Goal: Check status: Check status

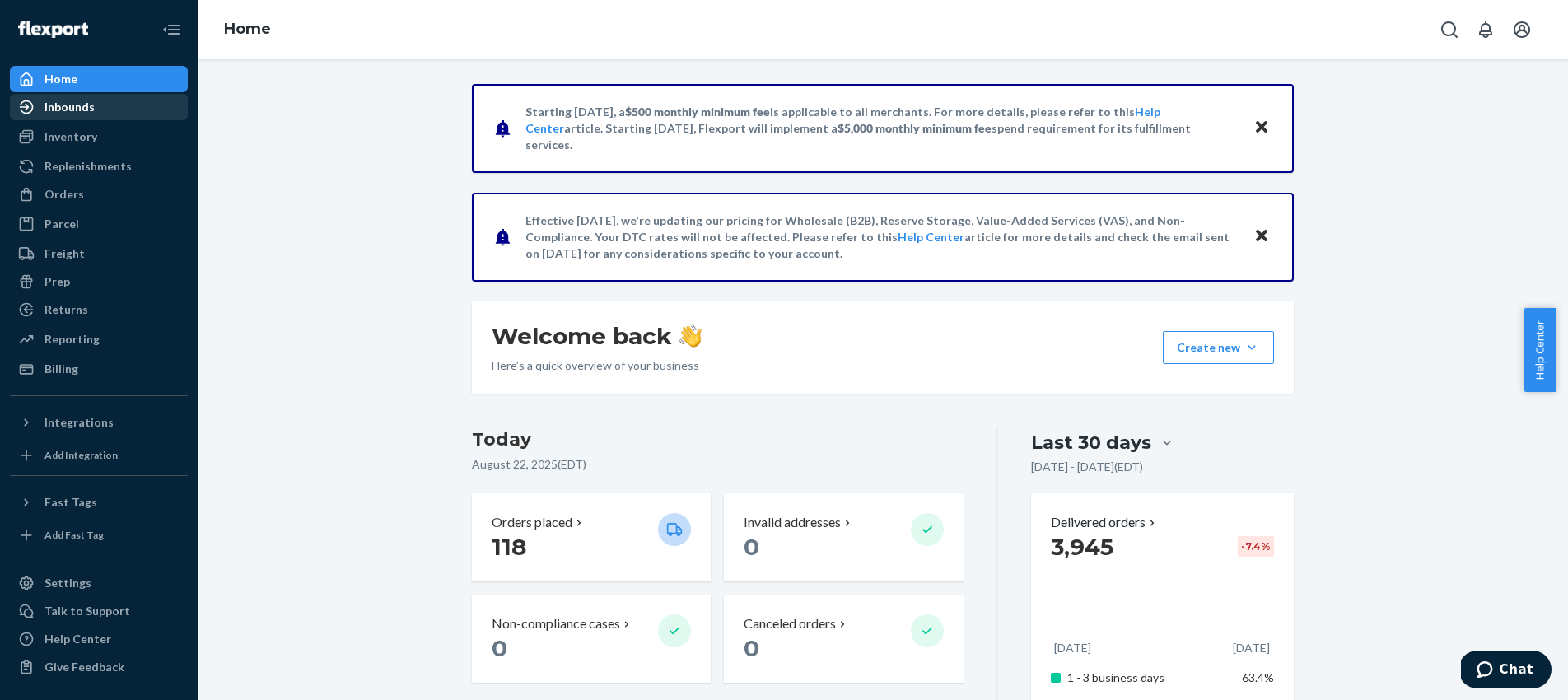
click at [96, 115] on div "Inbounds" at bounding box center [99, 108] width 175 height 23
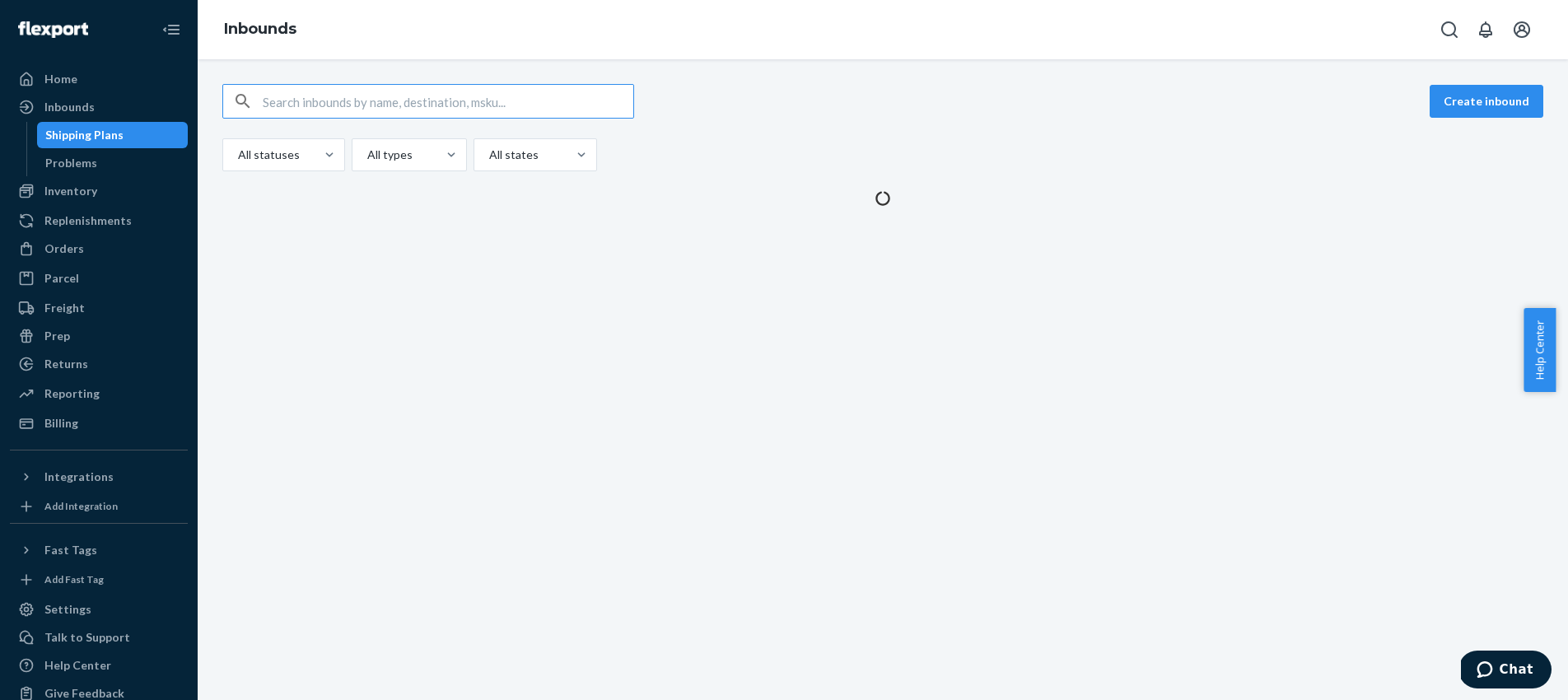
type input "RPXTVR77T8IXA"
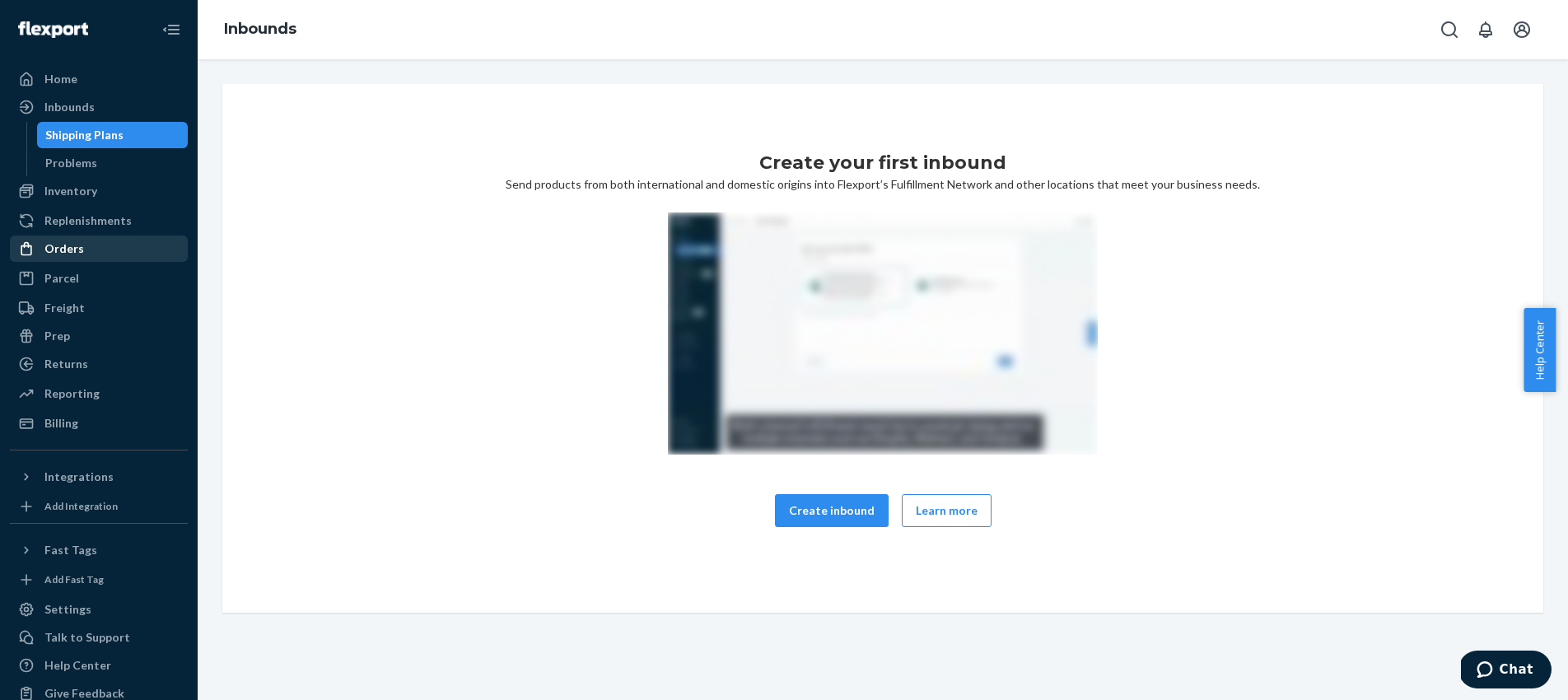
click at [122, 246] on div "Orders" at bounding box center [99, 249] width 175 height 23
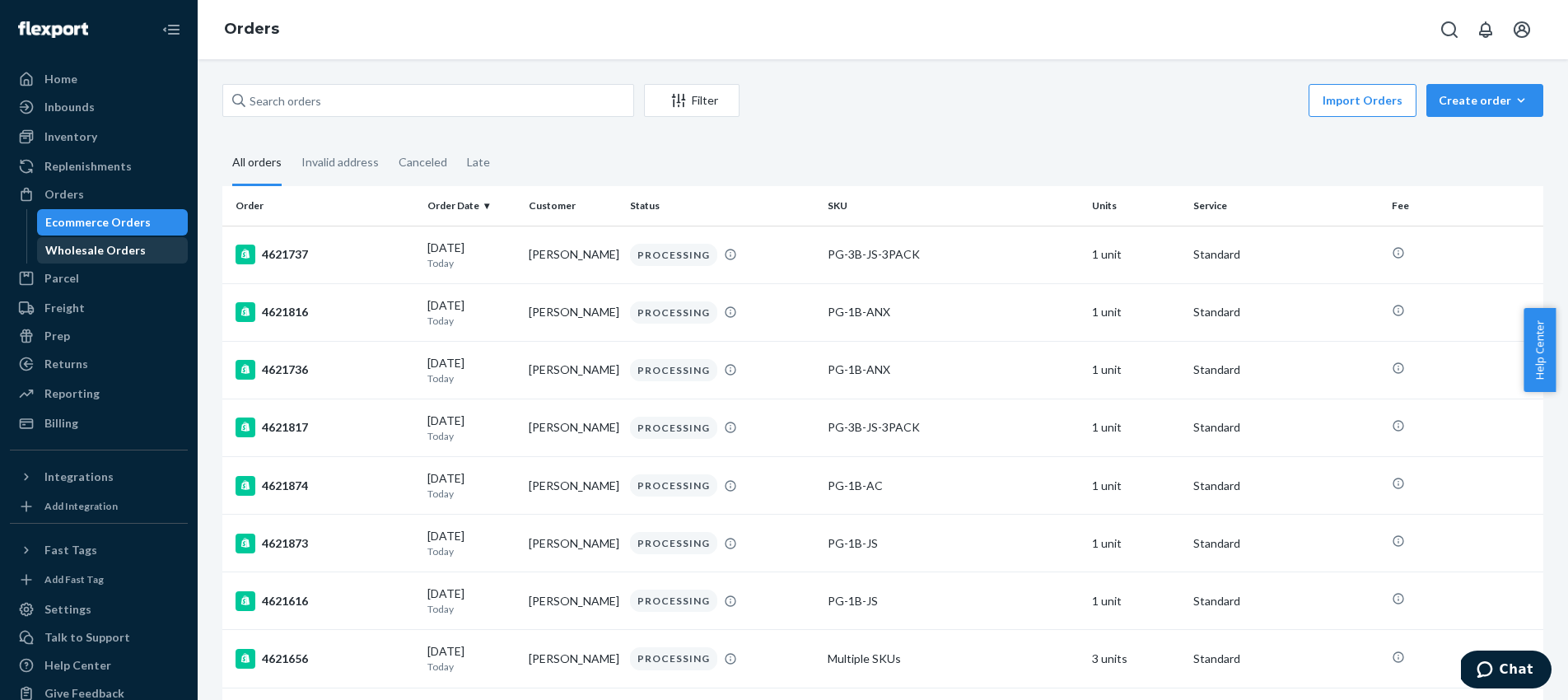
click at [127, 246] on div "Wholesale Orders" at bounding box center [96, 250] width 100 height 16
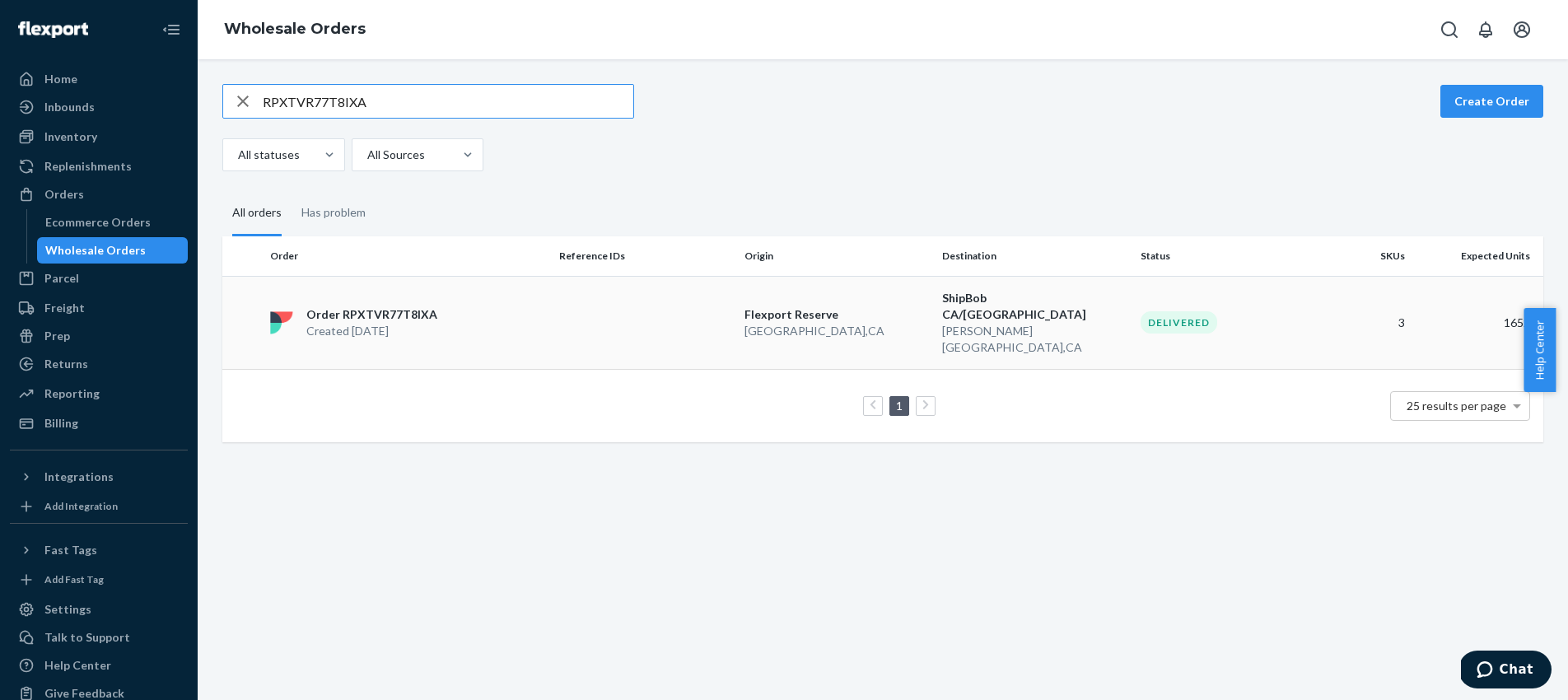
type input "RPXTVR77T8IXA"
click at [387, 307] on p "Order RPXTVR77T8IXA" at bounding box center [372, 315] width 131 height 16
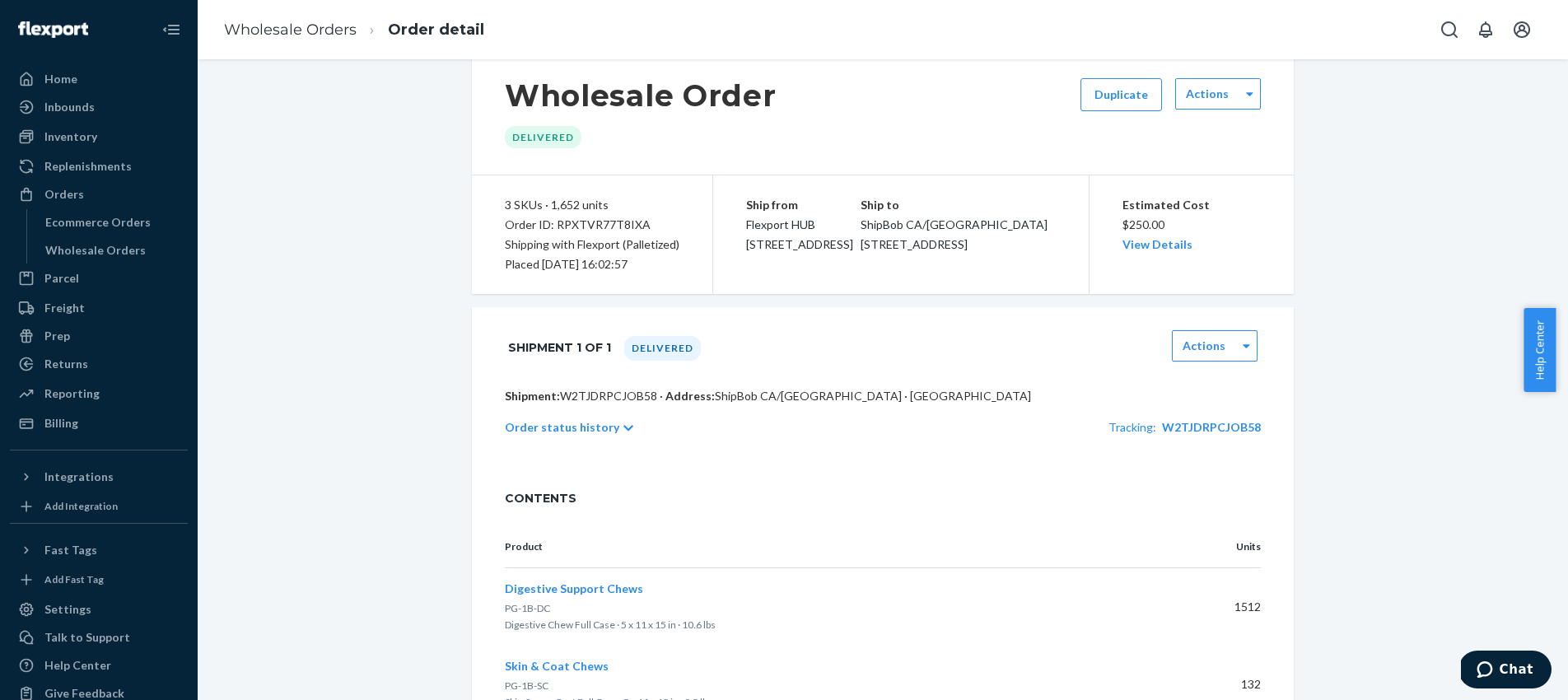
scroll to position [121, 0]
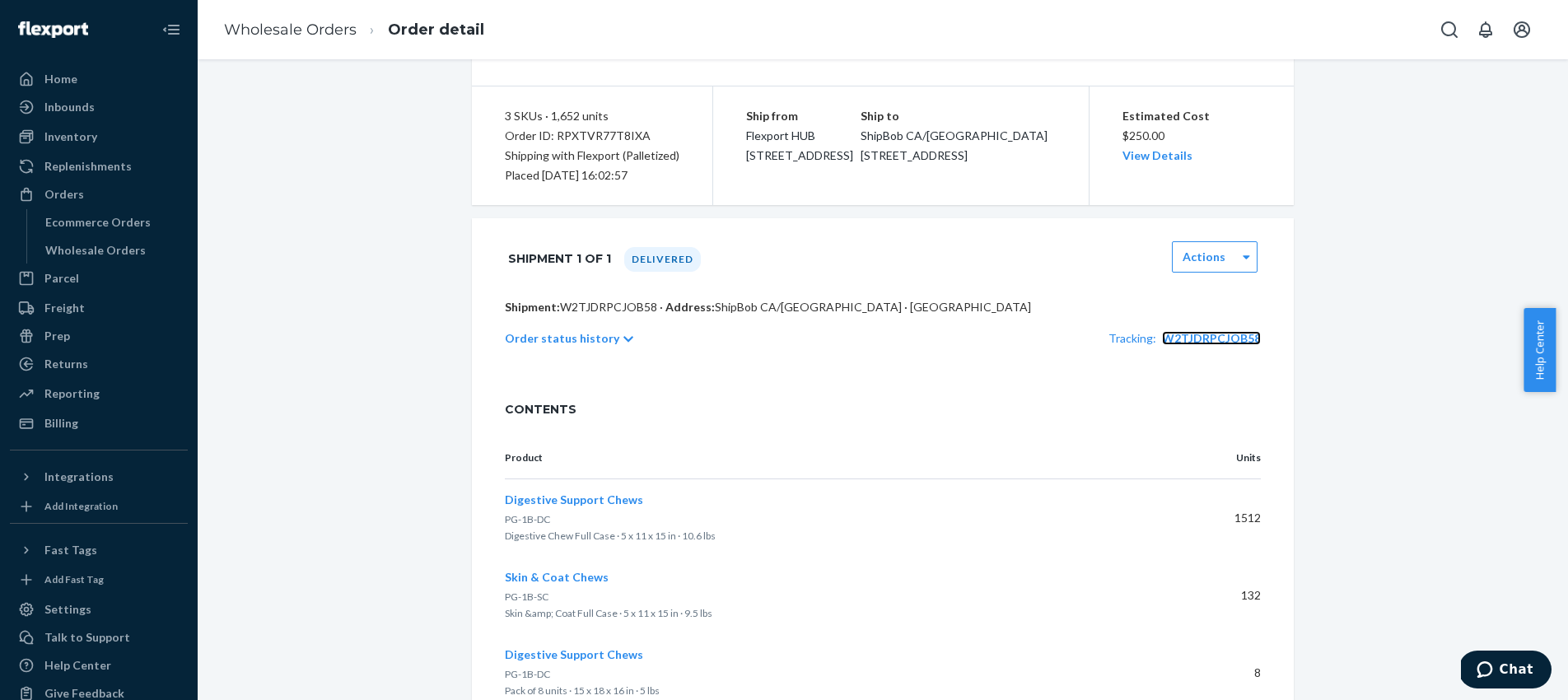
click at [1213, 334] on span "W2TJDRPCJOB58" at bounding box center [1211, 338] width 99 height 14
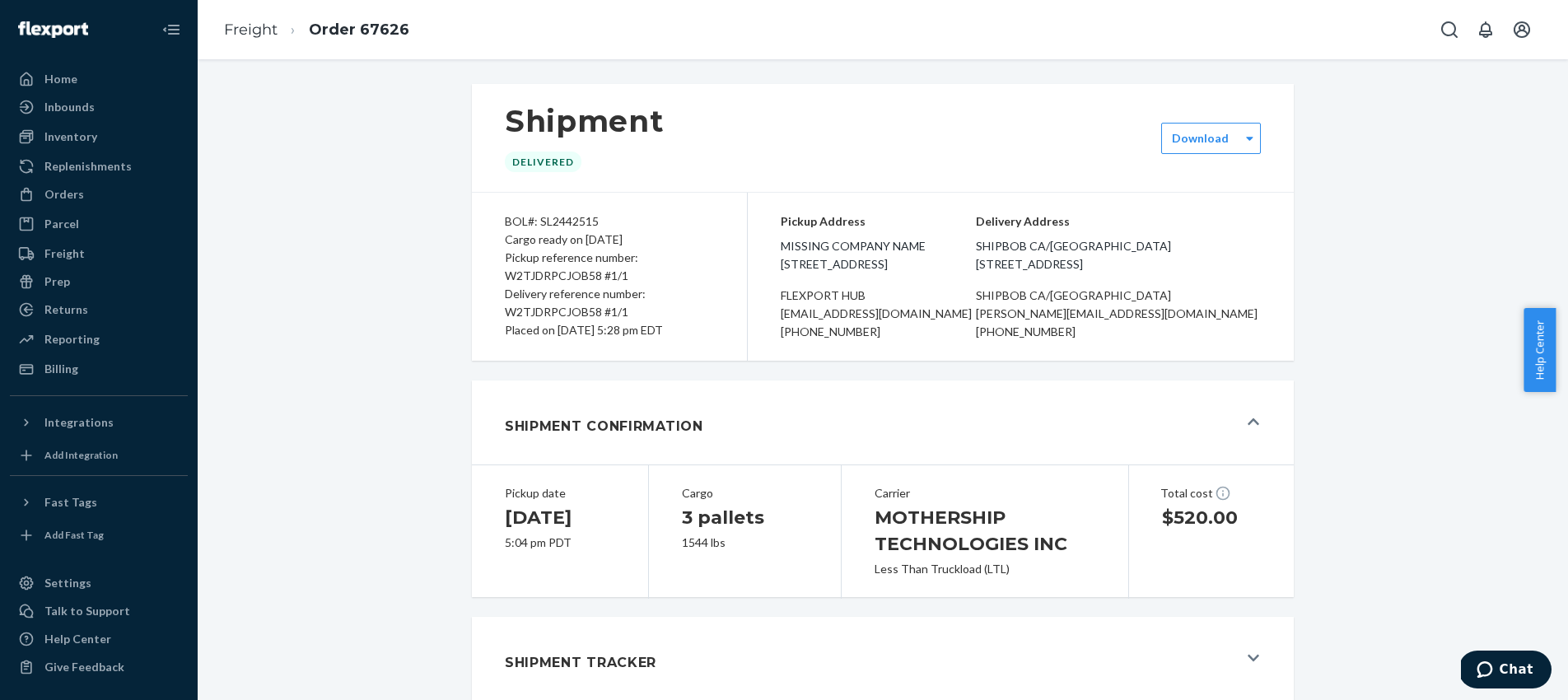
click at [550, 276] on div "Pickup reference number: W2TJDRPCJOB58 #1/1" at bounding box center [609, 266] width 209 height 36
copy div "W2TJDRPCJOB58"
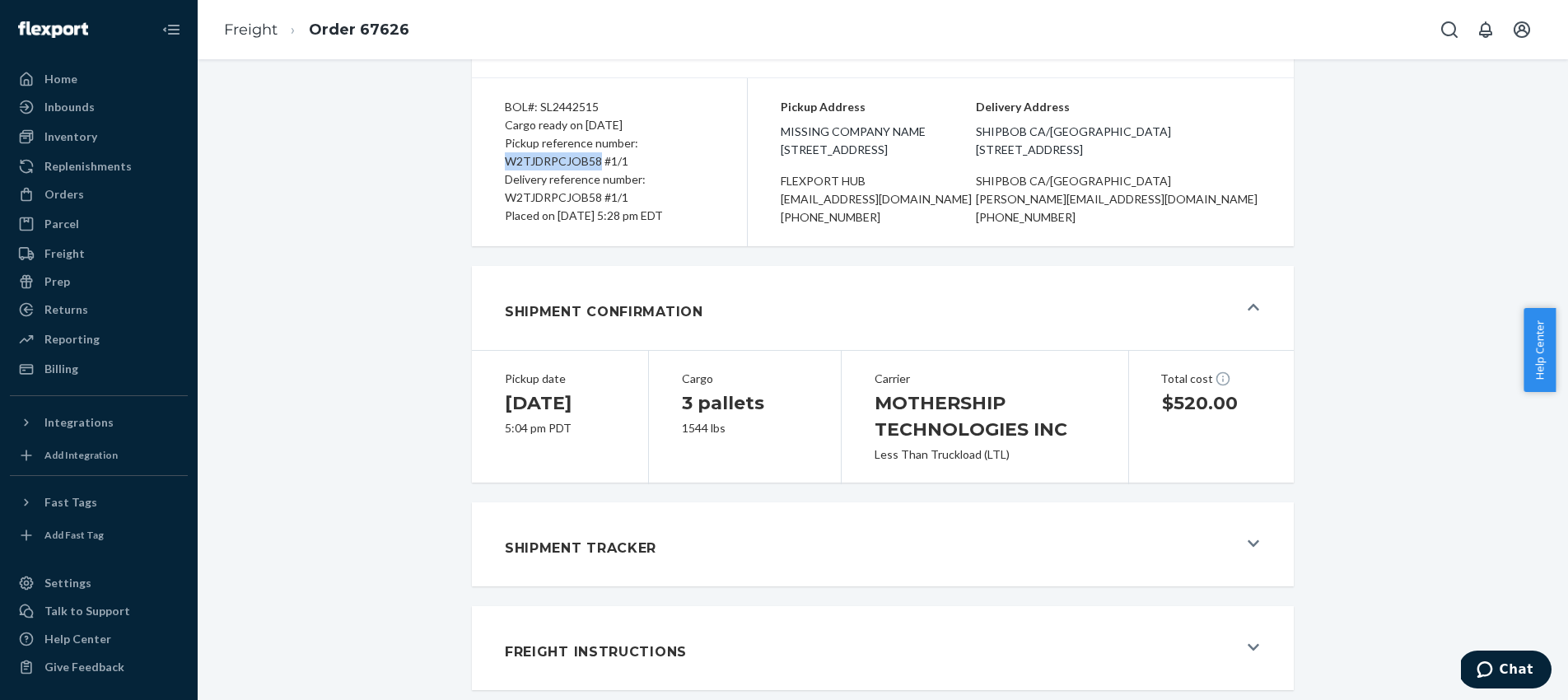
click at [1023, 610] on button "Freight Instructions" at bounding box center [882, 648] width 822 height 84
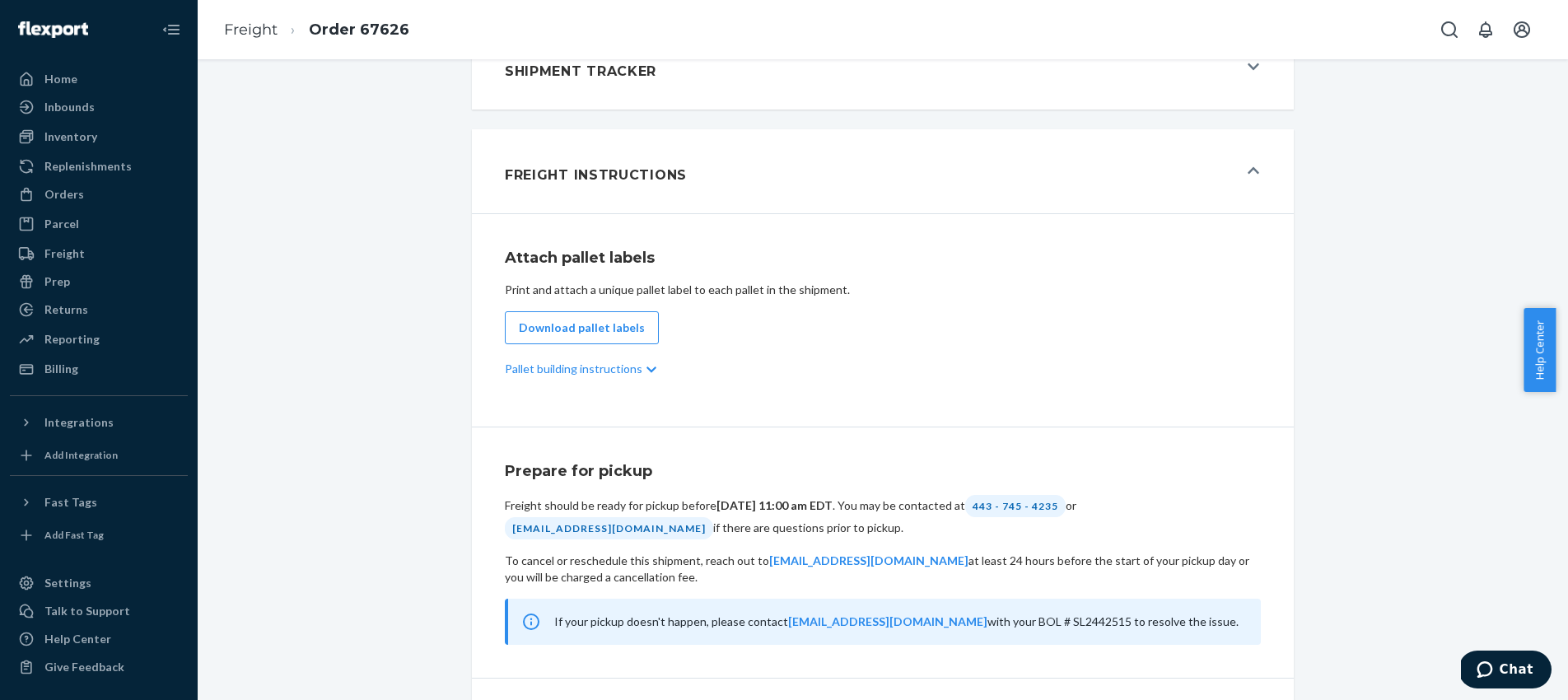
scroll to position [773, 0]
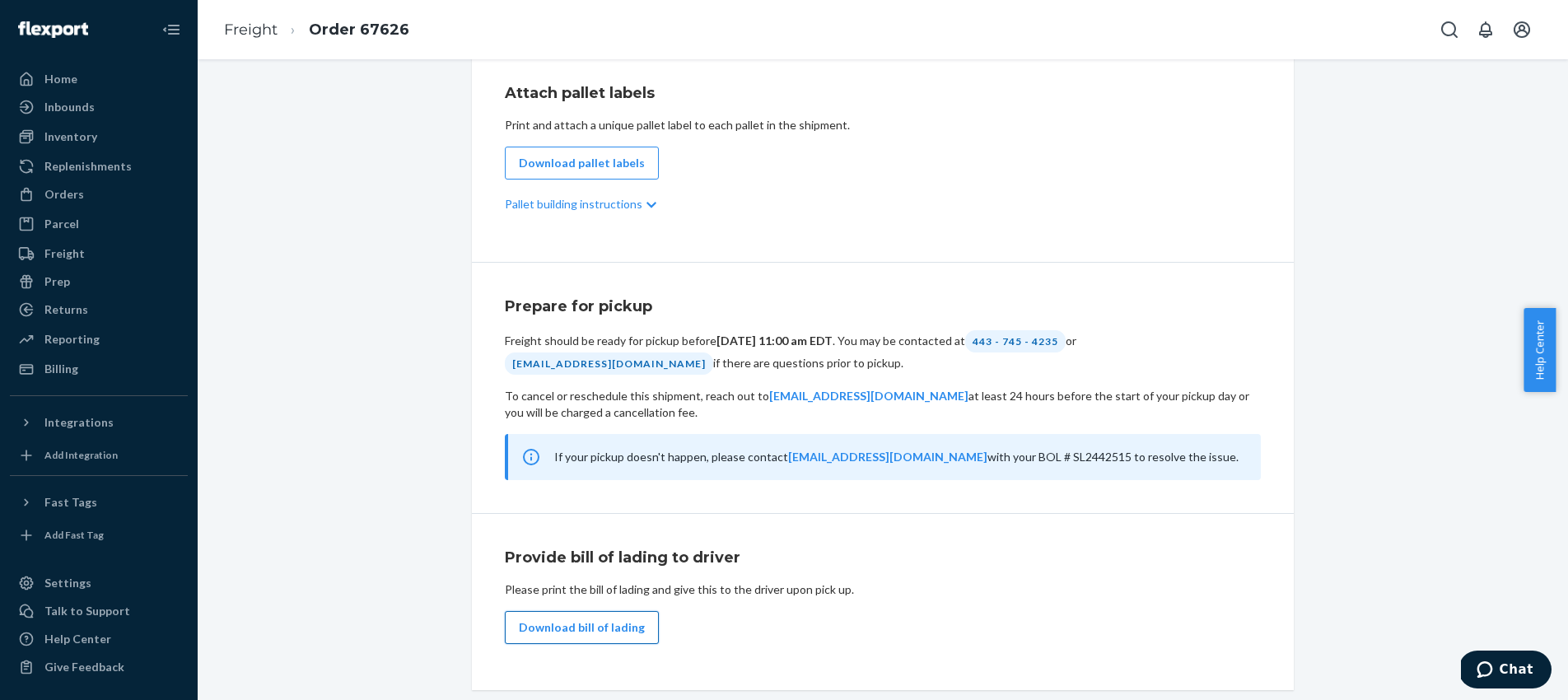
click at [616, 630] on button "Download bill of lading" at bounding box center [582, 627] width 154 height 33
click at [1511, 37] on button "Open account menu" at bounding box center [1521, 30] width 33 height 33
drag, startPoint x: 1322, startPoint y: 165, endPoint x: 1208, endPoint y: 149, distance: 115.1
click at [1421, 165] on div "Log out" at bounding box center [1483, 177] width 124 height 30
